Goal: Check status: Check status

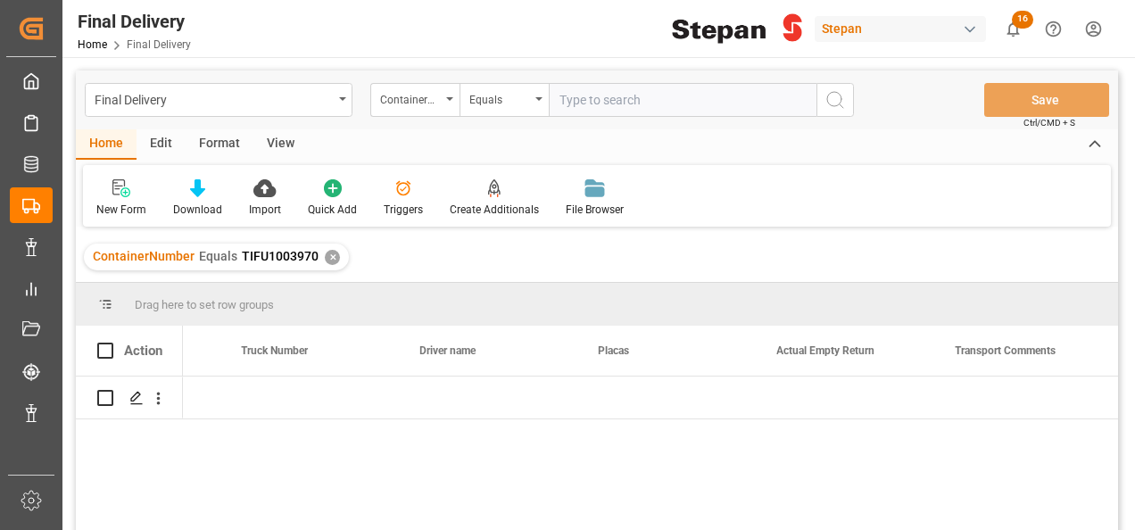
scroll to position [0, 3532]
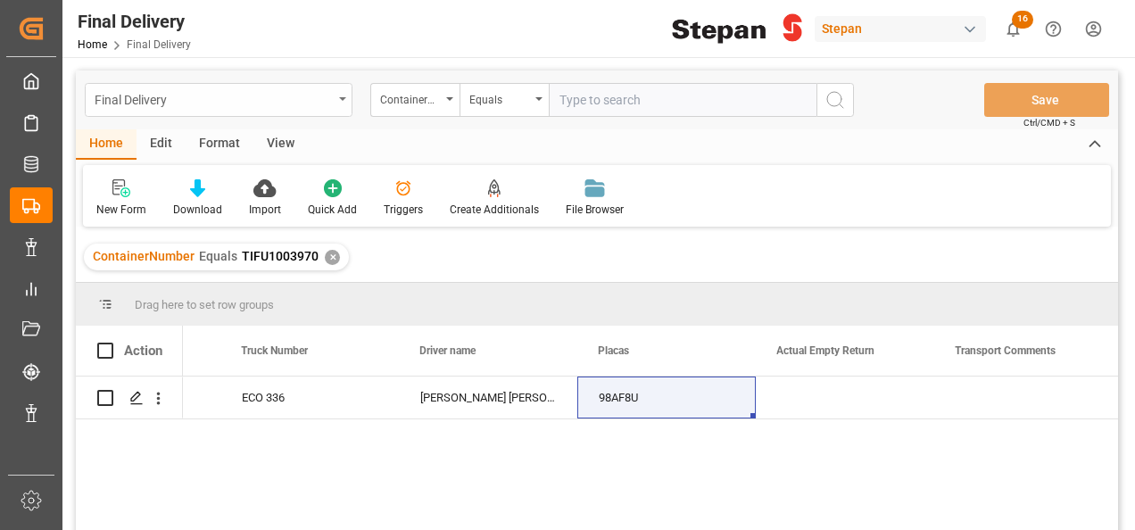
click at [344, 100] on icon "open menu" at bounding box center [342, 99] width 7 height 4
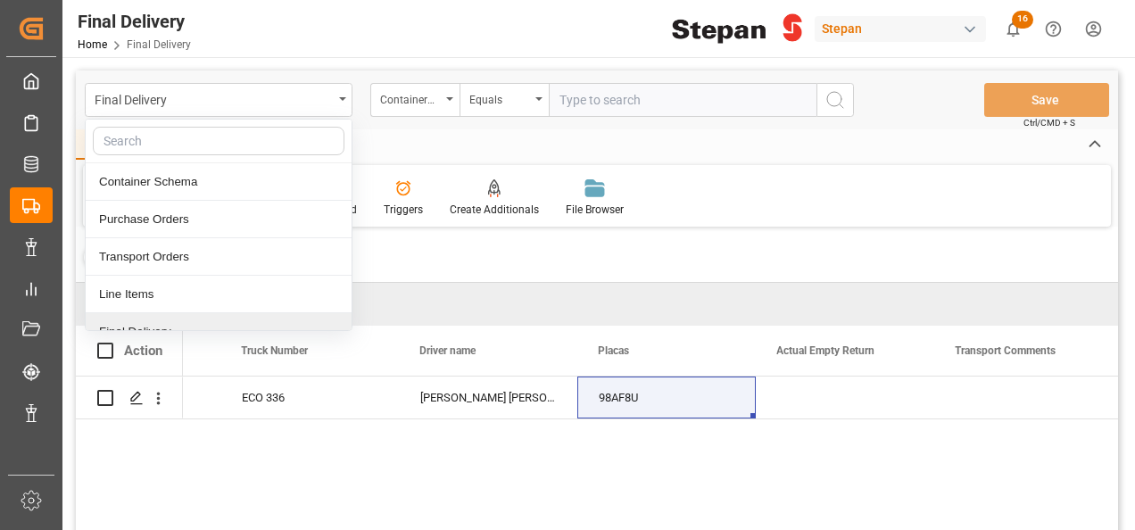
click at [143, 321] on div "Final Delivery" at bounding box center [219, 331] width 266 height 37
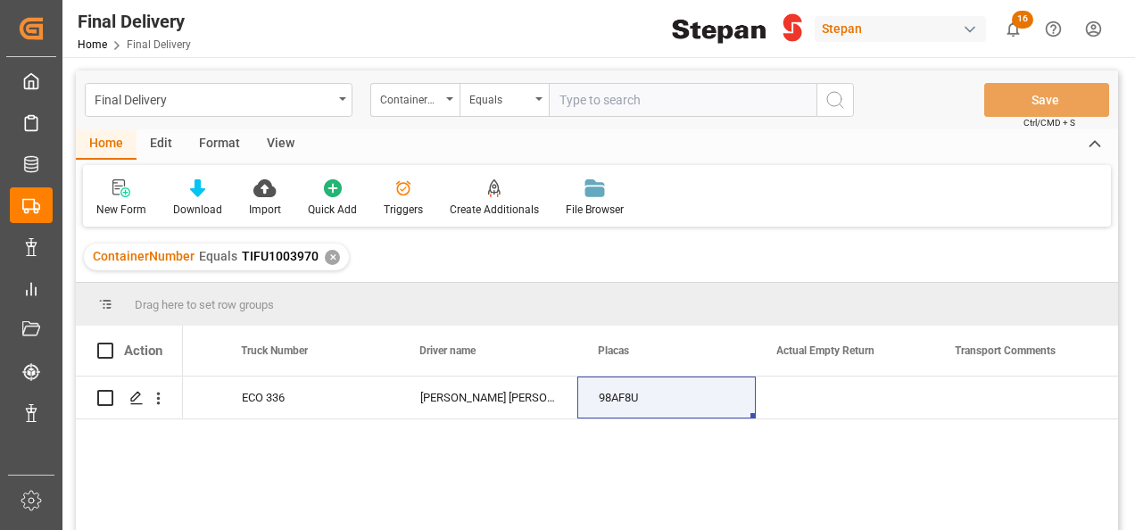
click at [332, 252] on div "ContainerNumber Equals TIFU1003970 ✕" at bounding box center [216, 257] width 265 height 27
click at [332, 255] on div "✕" at bounding box center [332, 257] width 15 height 15
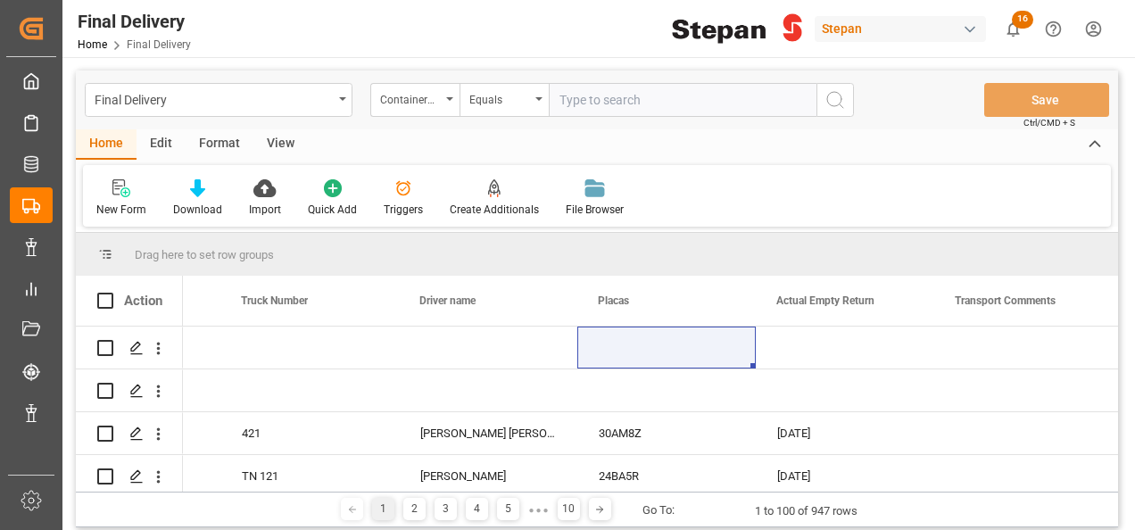
scroll to position [0, 3532]
click at [448, 97] on icon "open menu" at bounding box center [449, 99] width 7 height 4
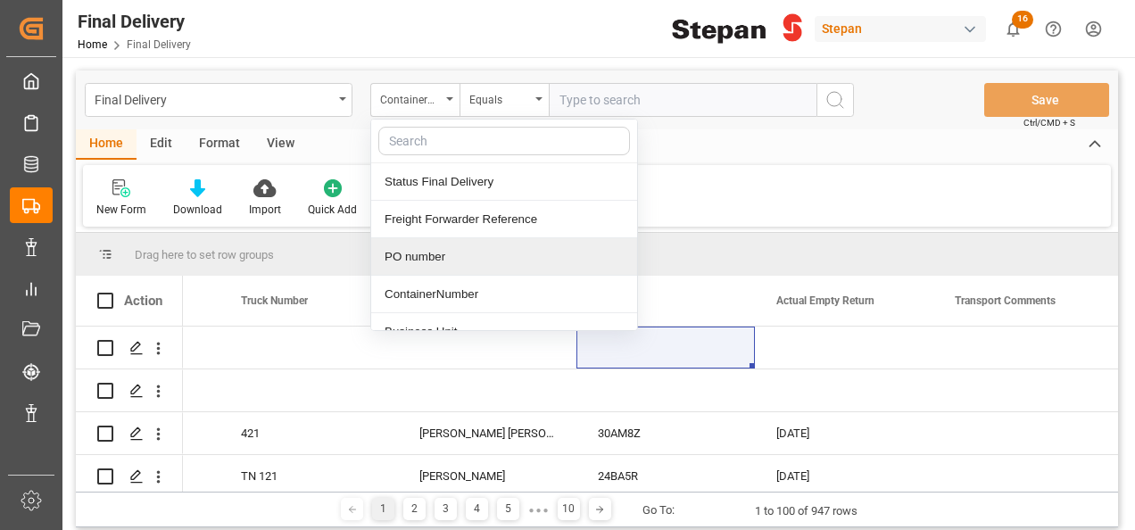
click at [415, 250] on div "PO number" at bounding box center [504, 256] width 266 height 37
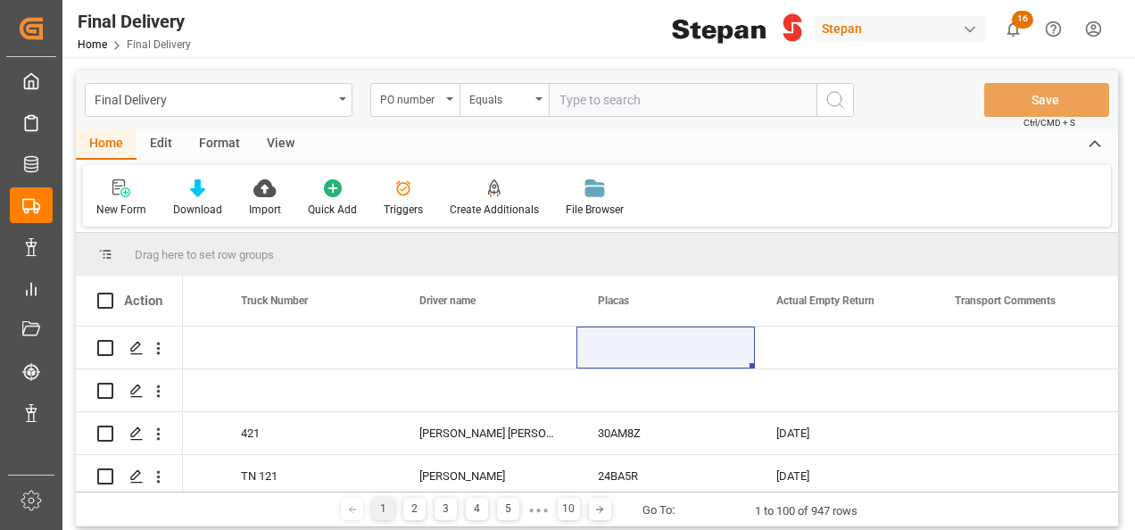
click at [590, 103] on input "text" at bounding box center [683, 100] width 268 height 34
paste input "4501484093"
drag, startPoint x: 554, startPoint y: 96, endPoint x: 601, endPoint y: 96, distance: 47.3
click at [555, 96] on input "4501484093" at bounding box center [683, 100] width 268 height 34
type input "4501484093"
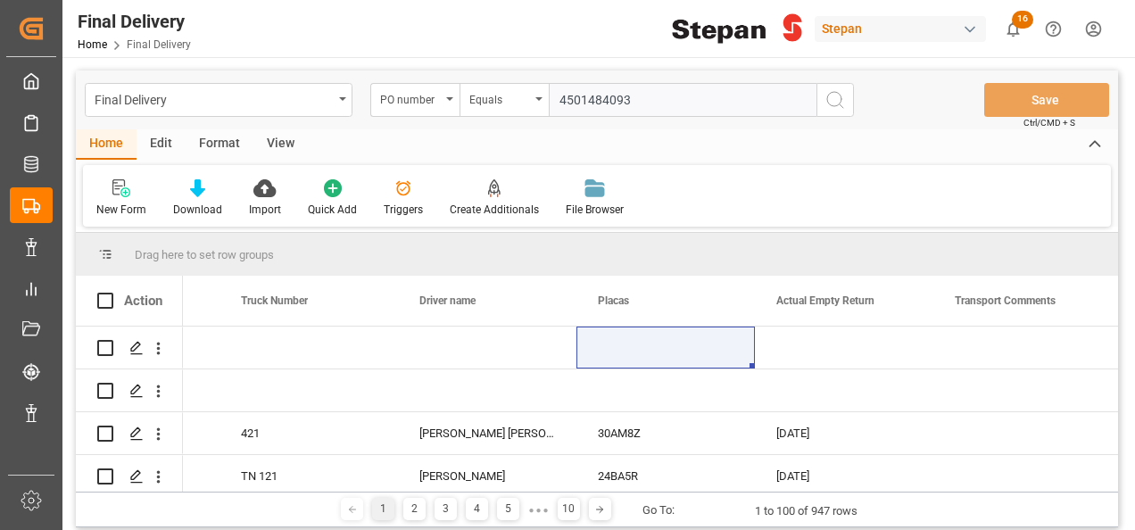
click at [838, 100] on icon "search button" at bounding box center [834, 99] width 21 height 21
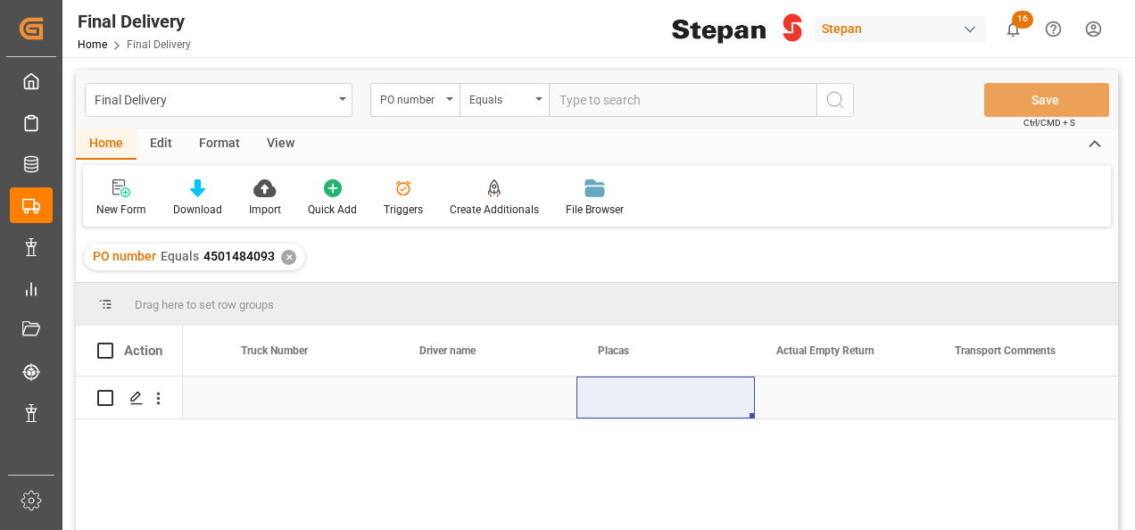
click at [454, 402] on div "Press SPACE to select this row." at bounding box center [487, 398] width 178 height 42
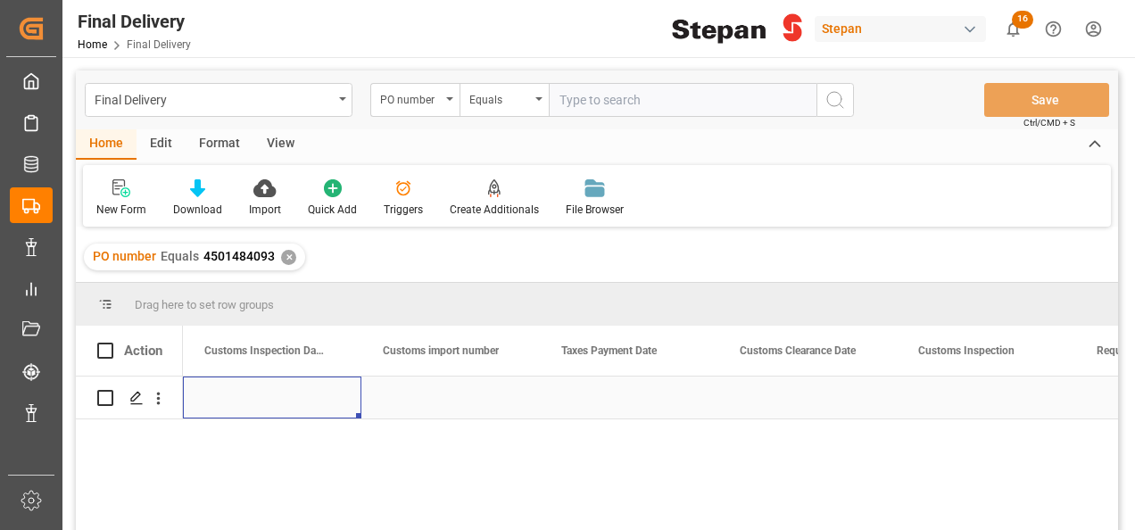
scroll to position [0, 1249]
click at [587, 405] on div "Press SPACE to select this row." at bounding box center [629, 398] width 178 height 42
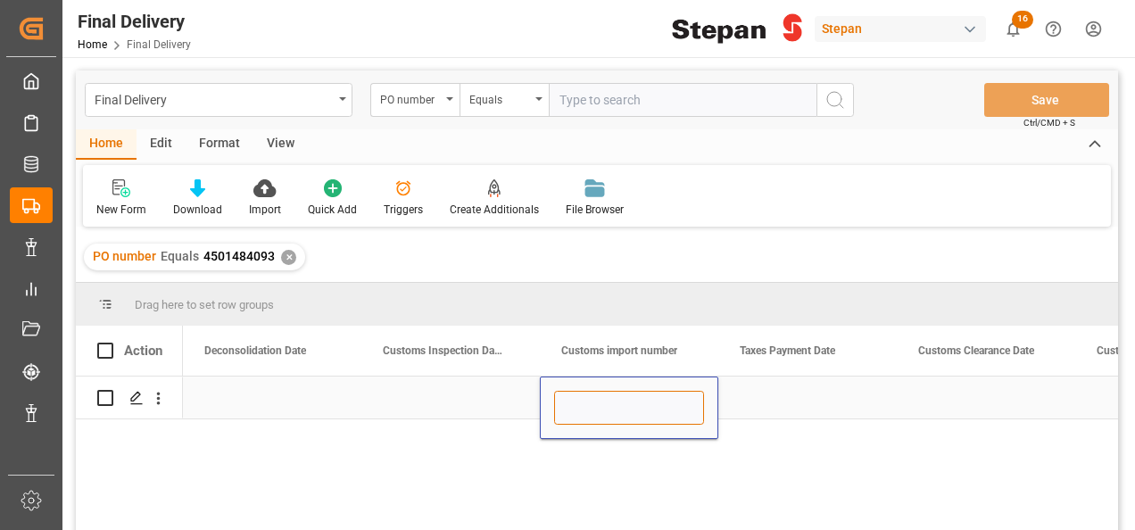
click at [607, 409] on input "Press SPACE to select this row." at bounding box center [629, 408] width 150 height 34
paste input "25 43 1742 5003106"
type input "25 43 1742 5003106"
click at [484, 395] on div "Press SPACE to select this row." at bounding box center [450, 398] width 178 height 42
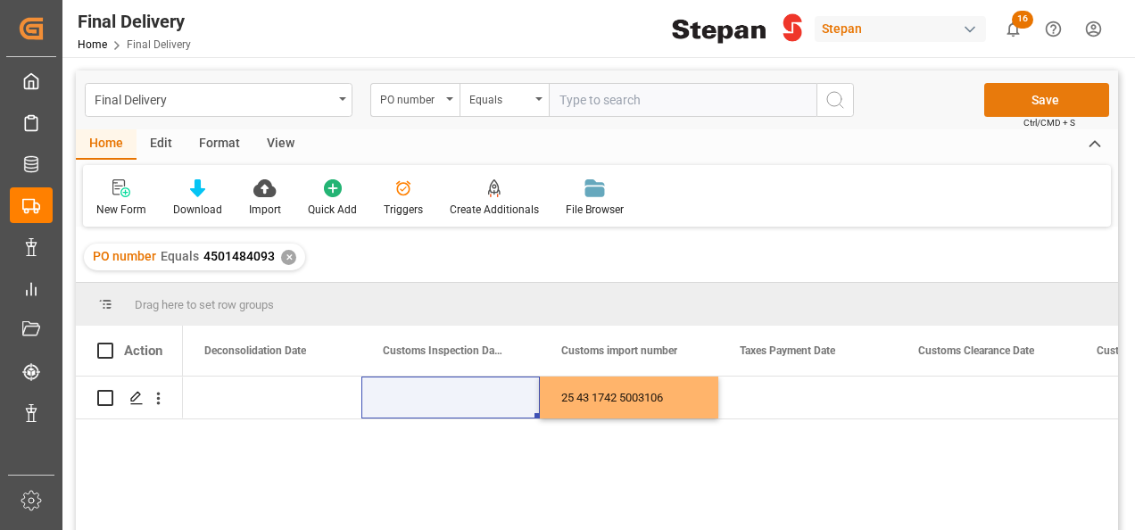
click at [1015, 104] on button "Save" at bounding box center [1046, 100] width 125 height 34
